Goal: Task Accomplishment & Management: Complete application form

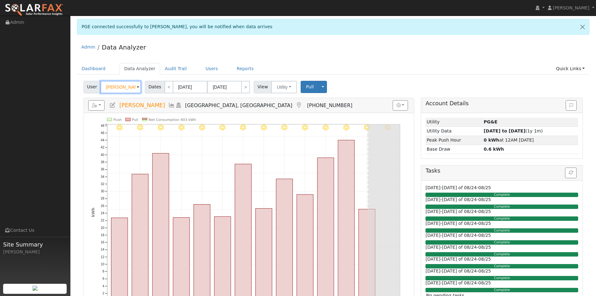
click at [122, 85] on input "[PERSON_NAME]" at bounding box center [120, 87] width 41 height 13
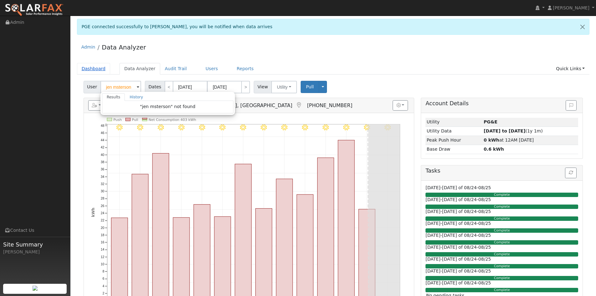
click at [86, 67] on link "Dashboard" at bounding box center [93, 69] width 33 height 12
type input "Michael Dion"
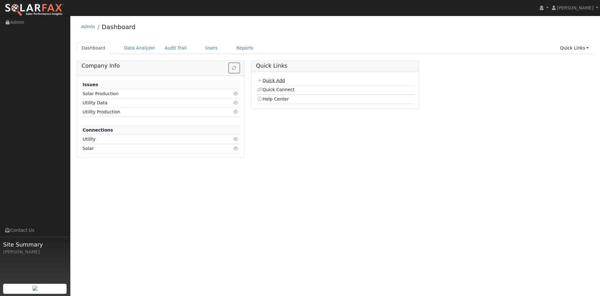
click at [277, 82] on link "Quick Add" at bounding box center [271, 80] width 28 height 5
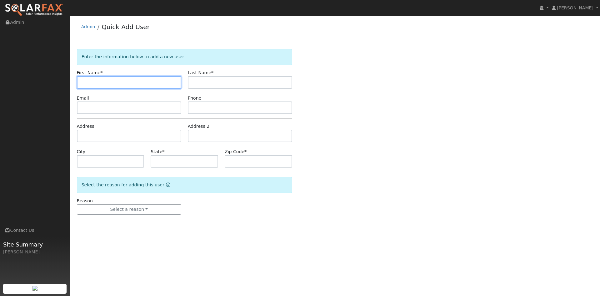
click at [119, 82] on input "text" at bounding box center [129, 82] width 104 height 13
type input "[PERSON_NAME]"
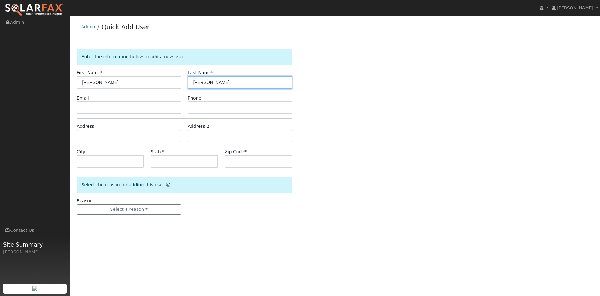
type input "[PERSON_NAME]"
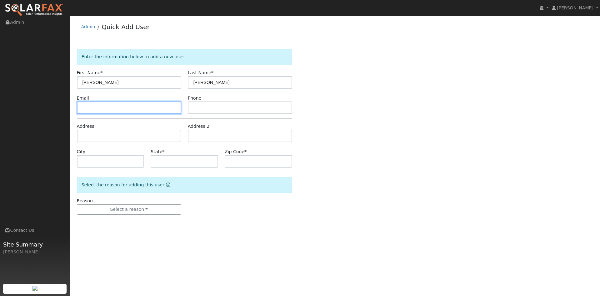
click at [98, 109] on input "text" at bounding box center [129, 107] width 104 height 13
paste input "[EMAIL_ADDRESS][DOMAIN_NAME]"
type input "[EMAIL_ADDRESS][DOMAIN_NAME]"
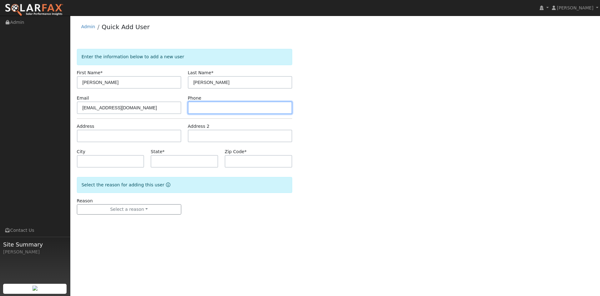
click at [205, 104] on input "text" at bounding box center [240, 107] width 104 height 13
paste input "9164740747"
type input "9164740747"
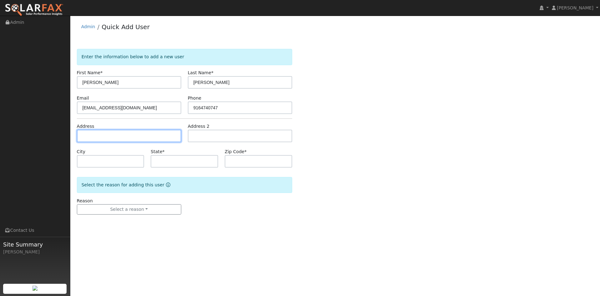
click at [138, 131] on input "text" at bounding box center [129, 135] width 104 height 13
click at [119, 136] on input "text" at bounding box center [129, 135] width 104 height 13
paste input "[STREET_ADDRESS][PERSON_NAME]"
type input "[STREET_ADDRESS][PERSON_NAME]"
type input "[PERSON_NAME]"
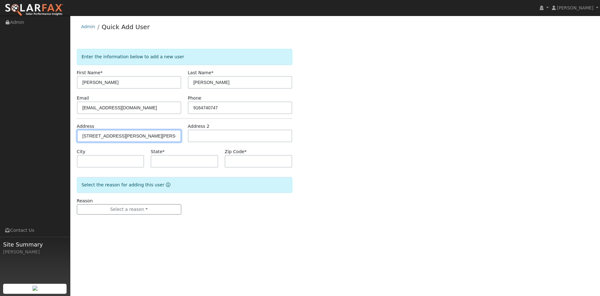
type input "CA"
type input "95650"
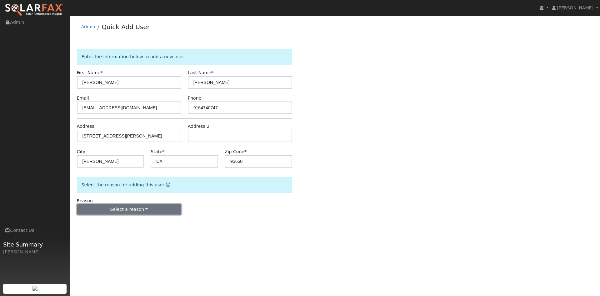
click at [108, 209] on button "Select a reason" at bounding box center [129, 209] width 104 height 11
click at [104, 221] on link "New lead" at bounding box center [111, 222] width 69 height 9
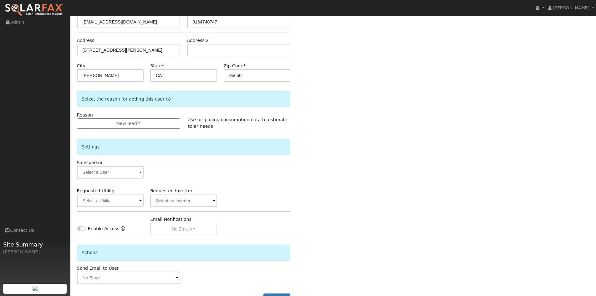
scroll to position [109, 0]
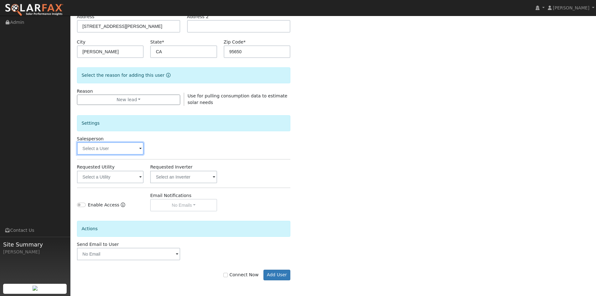
click at [95, 151] on input "text" at bounding box center [110, 148] width 67 height 13
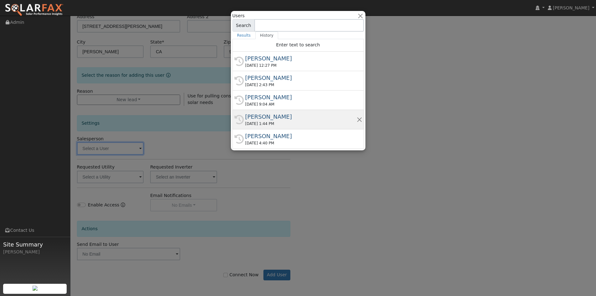
click at [261, 119] on div "Tim Tedder" at bounding box center [300, 116] width 111 height 8
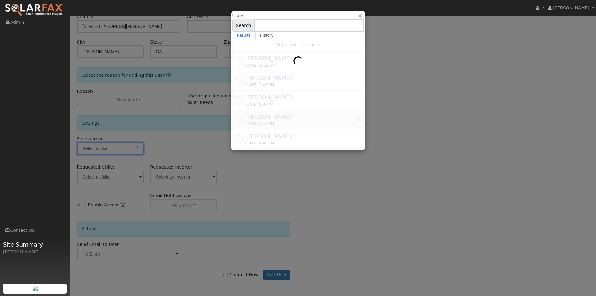
type input "Tim Tedder"
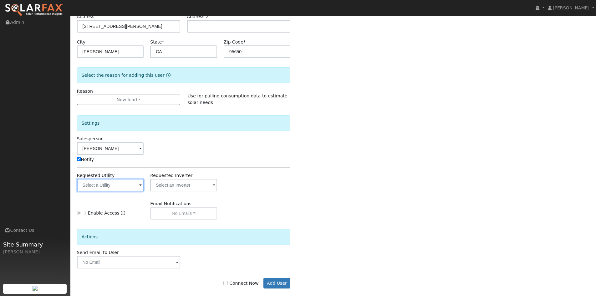
click at [117, 184] on input "text" at bounding box center [110, 185] width 67 height 13
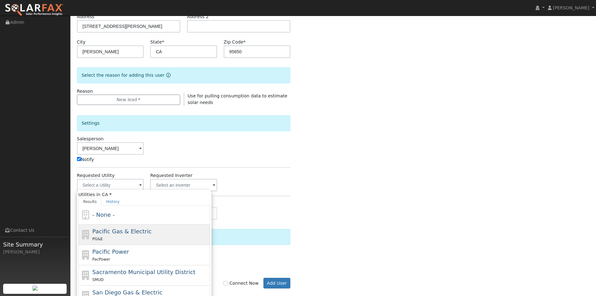
click at [119, 228] on span "Pacific Gas & Electric" at bounding box center [121, 231] width 59 height 7
type input "Pacific Gas & Electric"
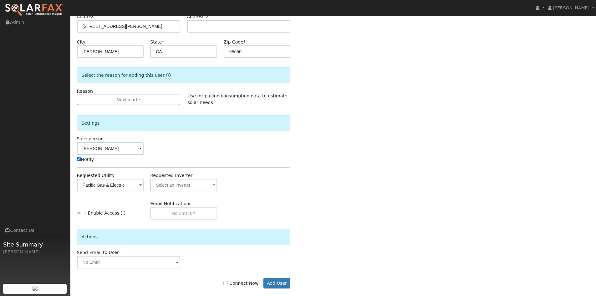
click at [235, 283] on label "Connect Now" at bounding box center [240, 283] width 35 height 7
click at [228, 283] on input "Connect Now" at bounding box center [225, 283] width 4 height 4
checkbox input "true"
click at [277, 284] on button "Add User" at bounding box center [276, 282] width 27 height 11
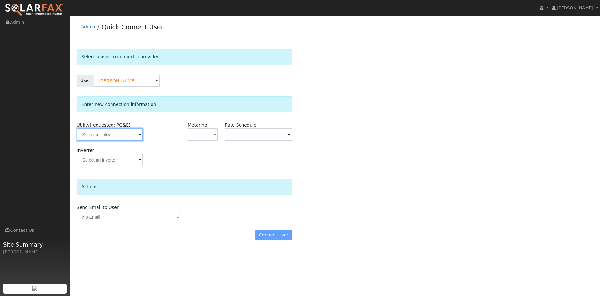
click at [125, 136] on input "text" at bounding box center [110, 134] width 66 height 13
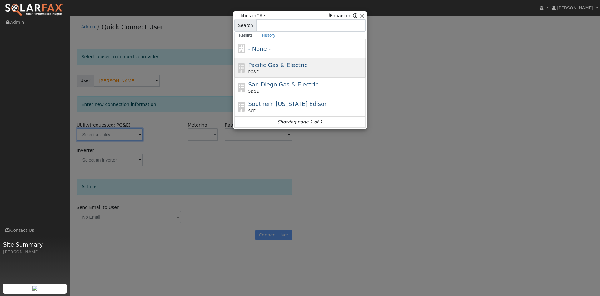
click at [283, 69] on div "PG&E" at bounding box center [307, 72] width 116 height 6
type input "PG&E"
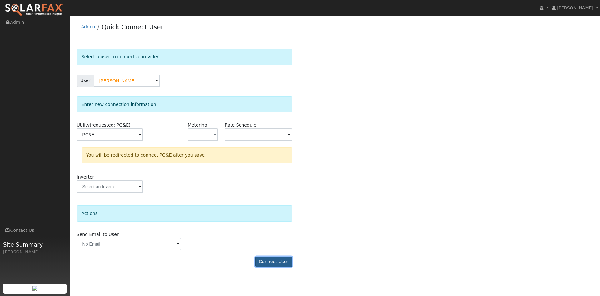
click at [269, 262] on button "Connect User" at bounding box center [274, 261] width 37 height 11
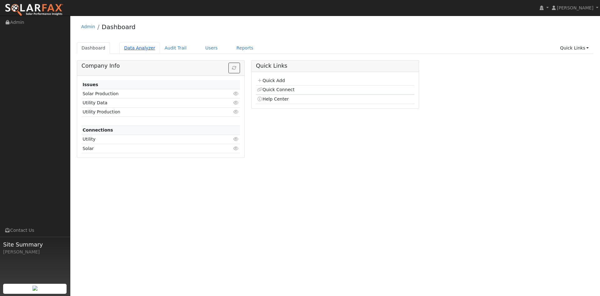
click at [146, 50] on link "Data Analyzer" at bounding box center [139, 48] width 41 height 12
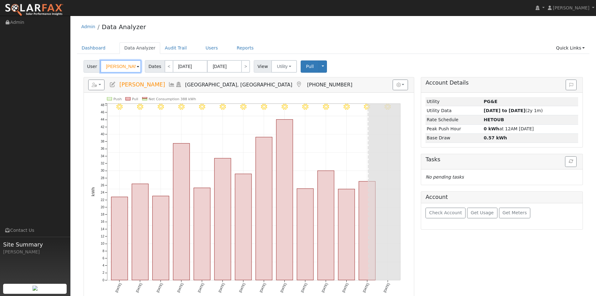
click at [119, 67] on input "Michael Dion" at bounding box center [120, 66] width 41 height 13
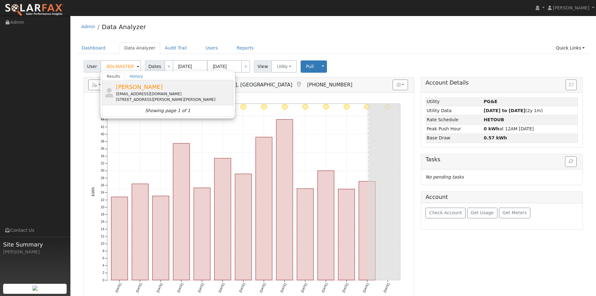
click at [141, 87] on span "Jen Masterson" at bounding box center [139, 87] width 47 height 7
type input "Jen Masterson"
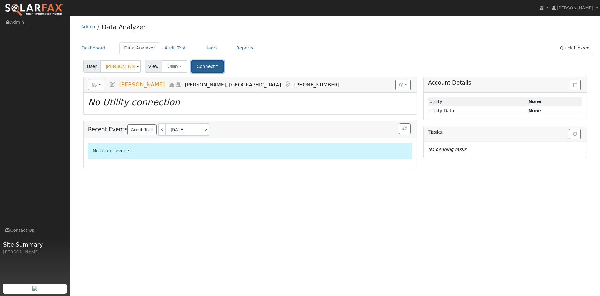
click at [210, 65] on button "Connect" at bounding box center [207, 66] width 33 height 12
click at [210, 79] on link "Select a Provider" at bounding box center [216, 80] width 49 height 9
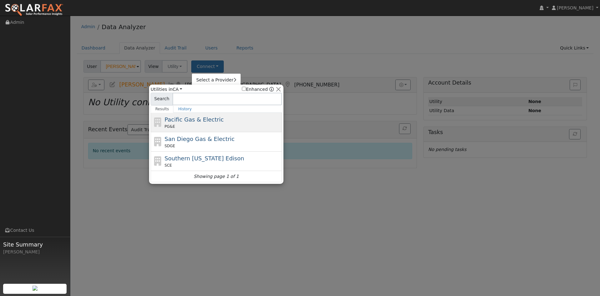
click at [191, 121] on span "Pacific Gas & Electric" at bounding box center [194, 119] width 59 height 7
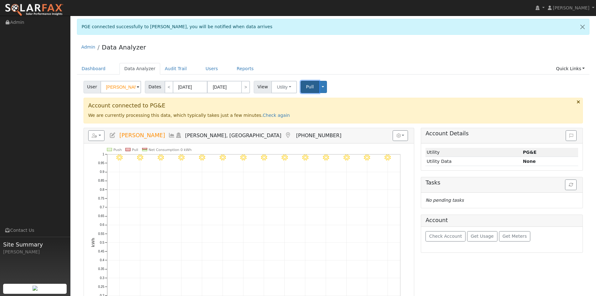
click at [306, 88] on span "Pull" at bounding box center [310, 86] width 8 height 5
click at [575, 185] on h5 "Tasks" at bounding box center [501, 182] width 153 height 7
